Goal: Communication & Community: Answer question/provide support

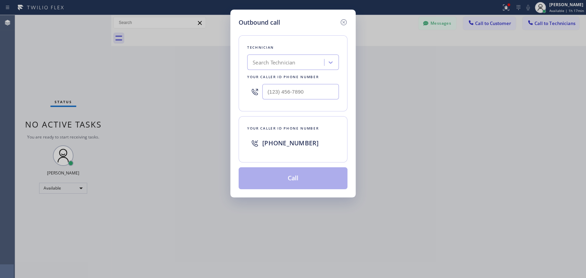
scroll to position [3683, 0]
click at [268, 62] on div "Search Technician" at bounding box center [274, 63] width 43 height 8
type input "sevak"
click at [297, 78] on div "[PERSON_NAME]" at bounding box center [293, 77] width 92 height 12
type input "[PHONE_NUMBER]"
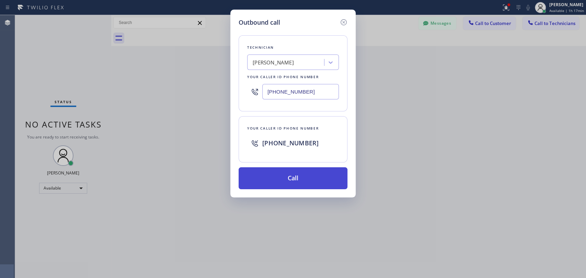
click at [293, 184] on button "Call" at bounding box center [293, 179] width 109 height 22
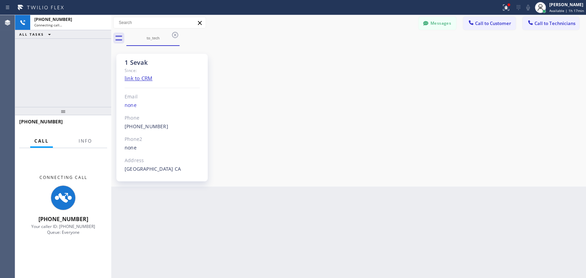
scroll to position [323, 0]
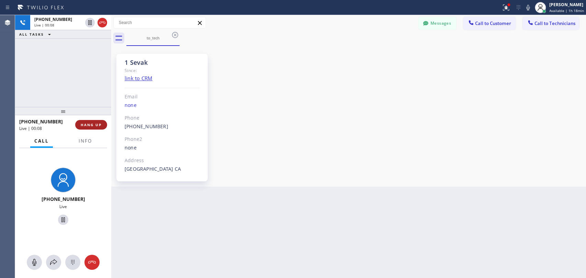
click at [96, 124] on span "HANG UP" at bounding box center [91, 125] width 21 height 5
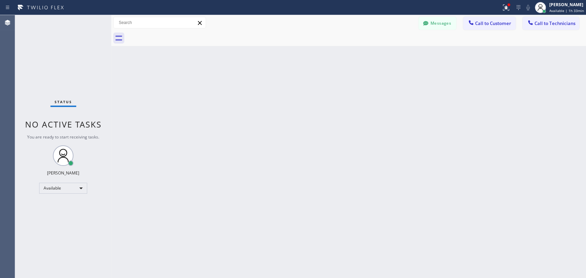
click at [549, 26] on button "Call to Technicians" at bounding box center [550, 23] width 57 height 13
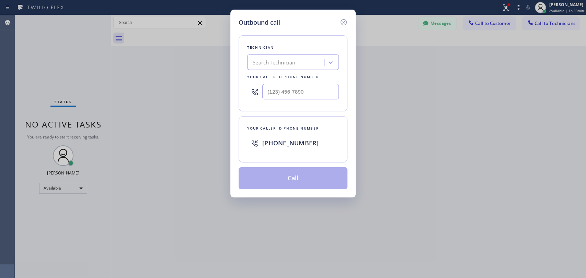
click at [258, 67] on div "Search Technician" at bounding box center [286, 63] width 75 height 12
click at [253, 62] on input "вутщ" at bounding box center [259, 63] width 12 height 6
type input "[PERSON_NAME]"
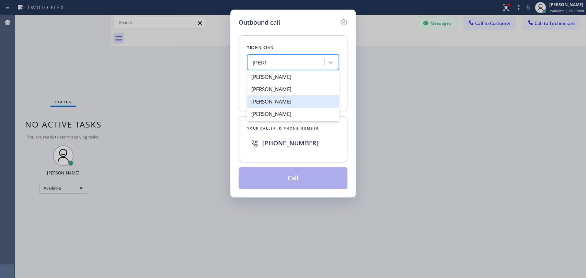
click at [307, 103] on div "[PERSON_NAME]" at bounding box center [293, 101] width 92 height 12
type input "[PHONE_NUMBER]"
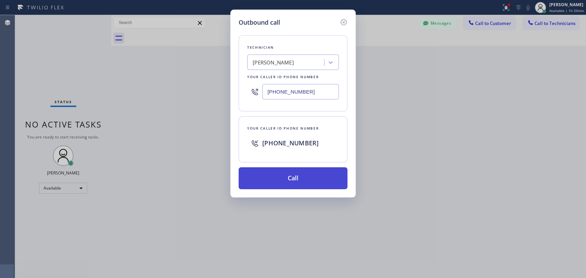
click at [283, 183] on button "Call" at bounding box center [293, 179] width 109 height 22
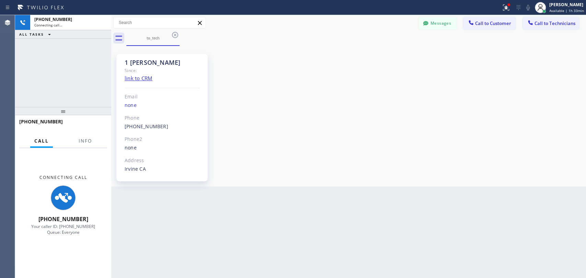
scroll to position [3683, 0]
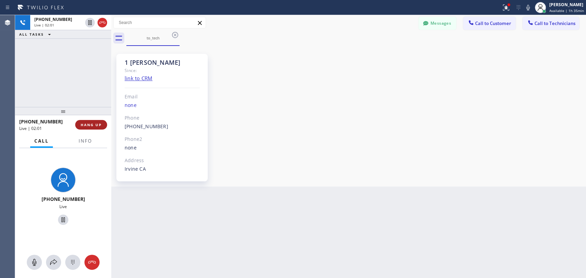
drag, startPoint x: 92, startPoint y: 125, endPoint x: 96, endPoint y: 125, distance: 4.1
click at [92, 125] on span "HANG UP" at bounding box center [91, 125] width 21 height 5
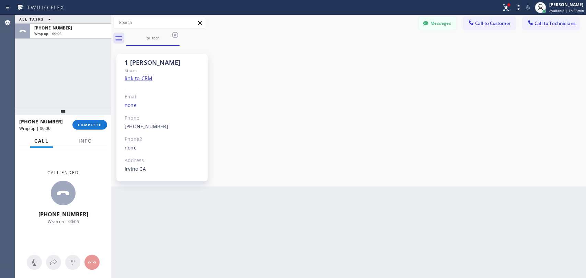
click at [11, 93] on div "Agent Desktop" at bounding box center [7, 146] width 15 height 263
click at [88, 126] on span "COMPLETE" at bounding box center [90, 125] width 24 height 5
